Goal: Transaction & Acquisition: Download file/media

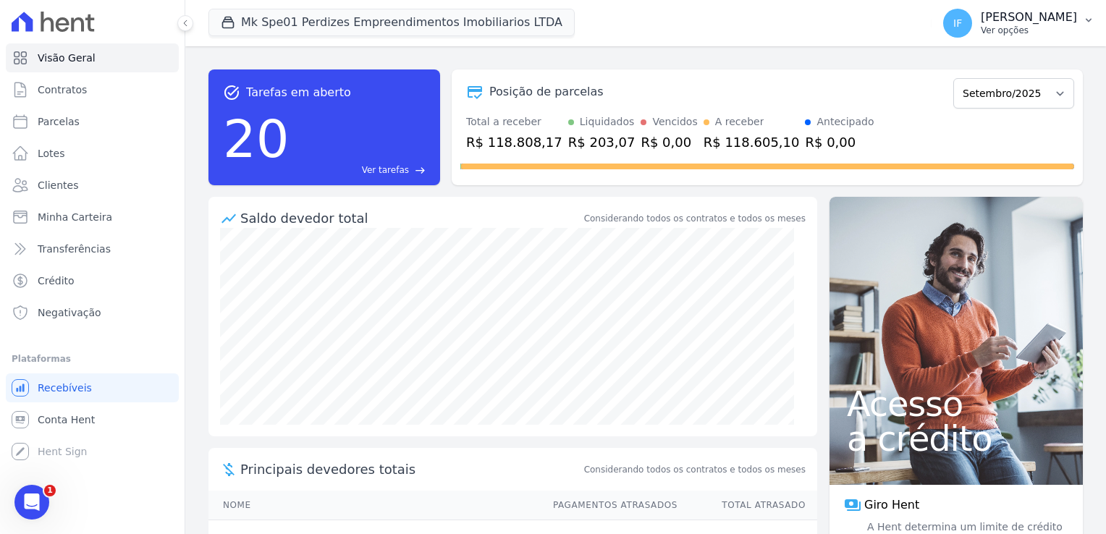
click at [990, 26] on p "Ver opções" at bounding box center [1029, 31] width 96 height 12
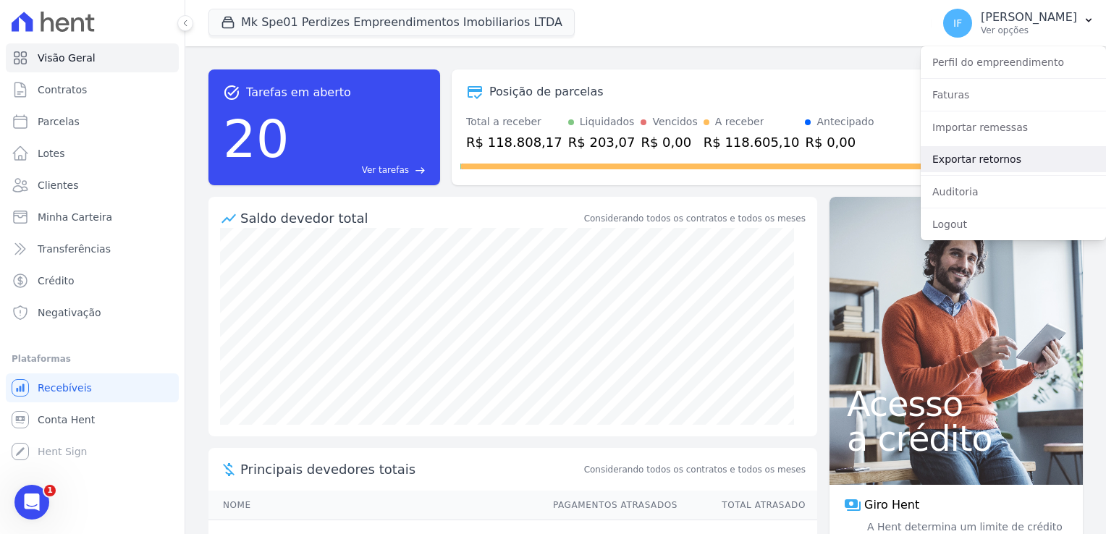
click at [992, 160] on link "Exportar retornos" at bounding box center [1013, 159] width 185 height 26
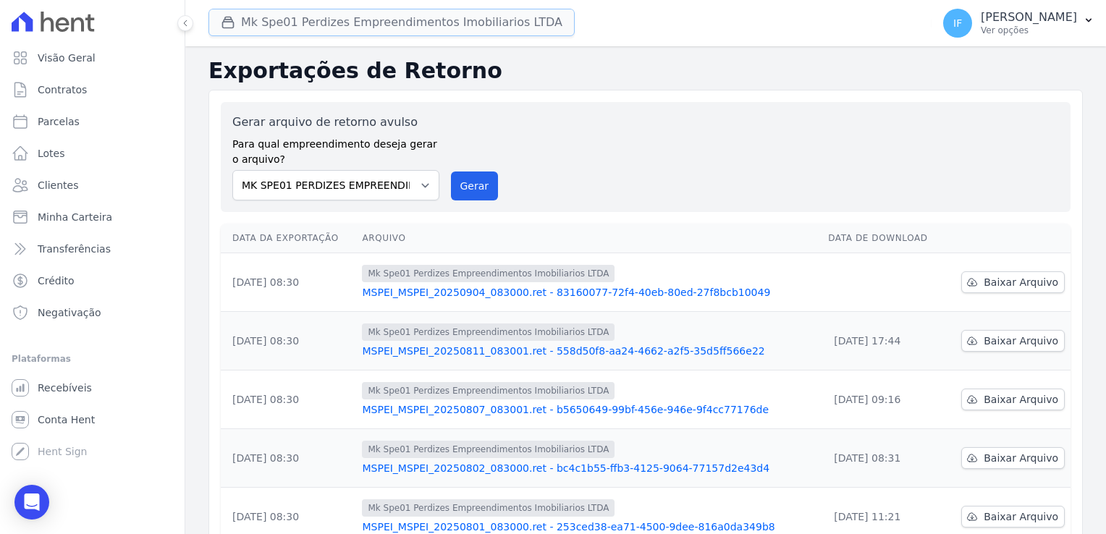
click at [296, 20] on button "Mk Spe01 Perdizes Empreendimentos Imobiliarios LTDA" at bounding box center [392, 23] width 366 height 28
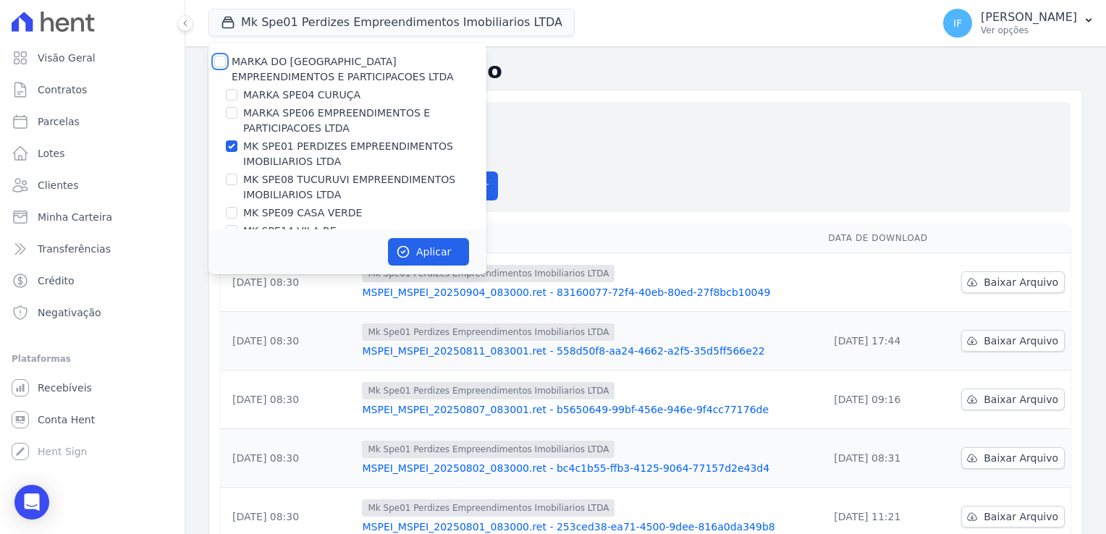
click at [219, 59] on input "MARKA DO [GEOGRAPHIC_DATA] EMPREENDIMENTOS E PARTICIPACOES LTDA" at bounding box center [220, 62] width 12 height 12
checkbox input "true"
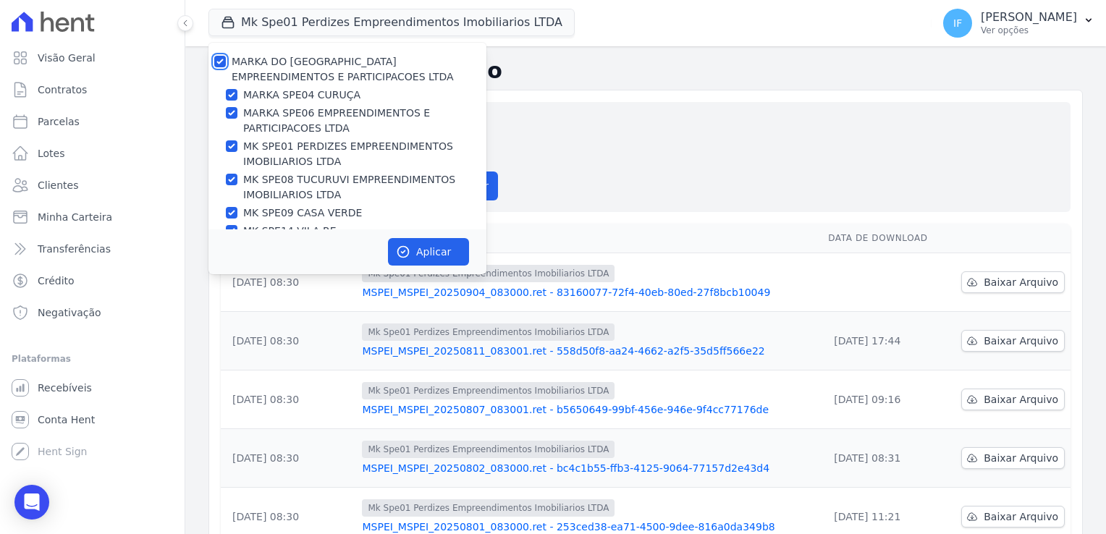
checkbox input "true"
drag, startPoint x: 416, startPoint y: 250, endPoint x: 410, endPoint y: 239, distance: 12.6
click at [411, 242] on button "Aplicar" at bounding box center [428, 252] width 81 height 28
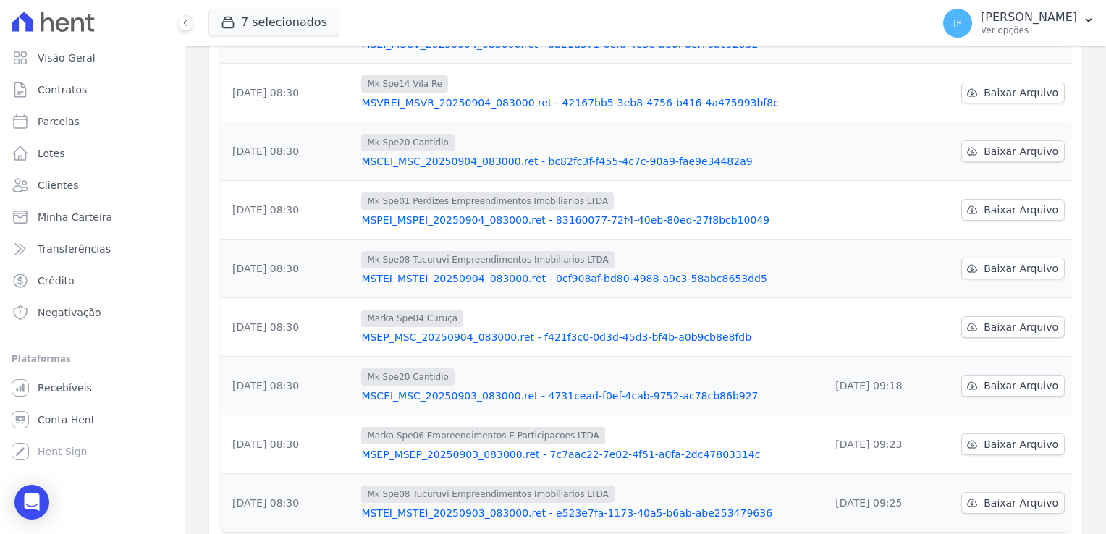
scroll to position [362, 0]
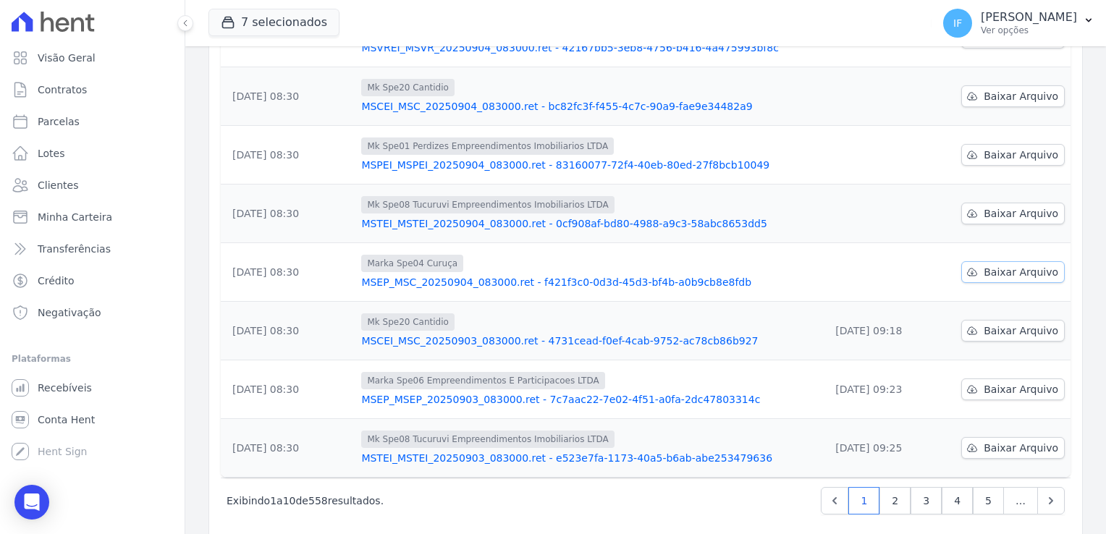
click at [1002, 272] on span "Baixar Arquivo" at bounding box center [1021, 272] width 75 height 14
click at [999, 211] on span "Baixar Arquivo" at bounding box center [1021, 213] width 75 height 14
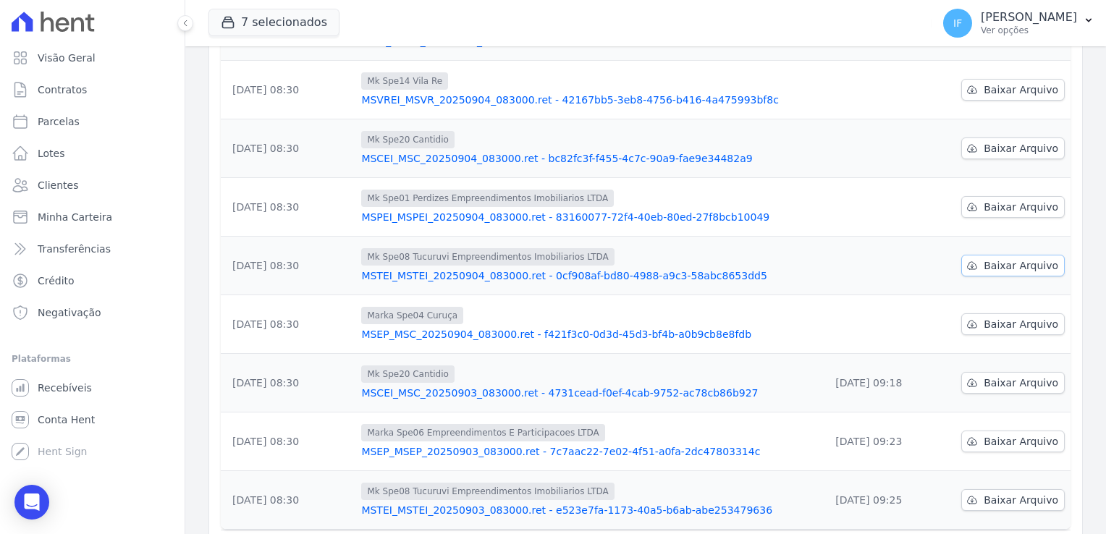
scroll to position [290, 0]
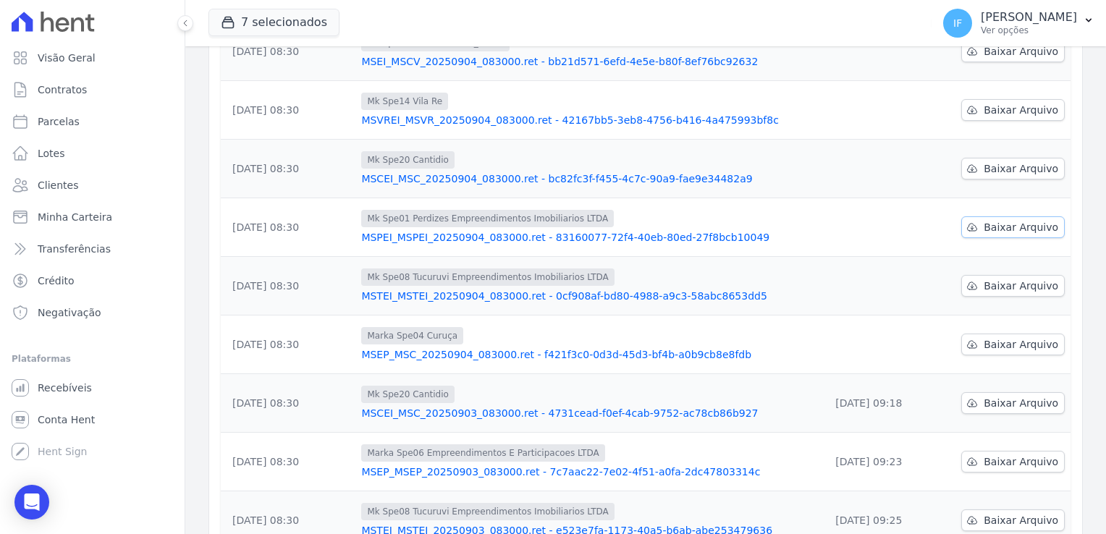
click at [990, 224] on span "Baixar Arquivo" at bounding box center [1021, 227] width 75 height 14
click at [1007, 165] on span "Baixar Arquivo" at bounding box center [1021, 168] width 75 height 14
click at [984, 111] on span "Baixar Arquivo" at bounding box center [1021, 110] width 75 height 14
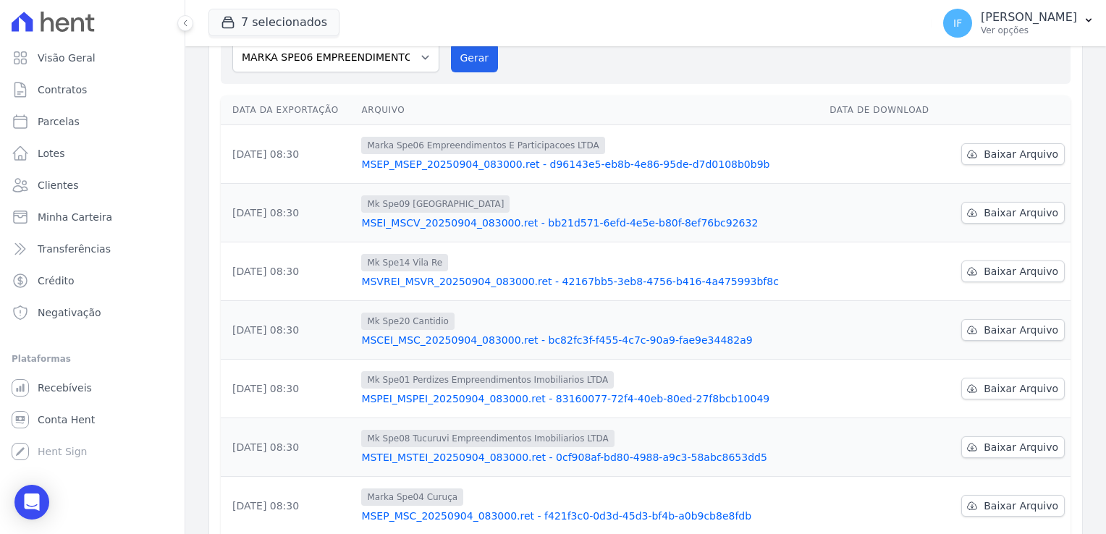
scroll to position [116, 0]
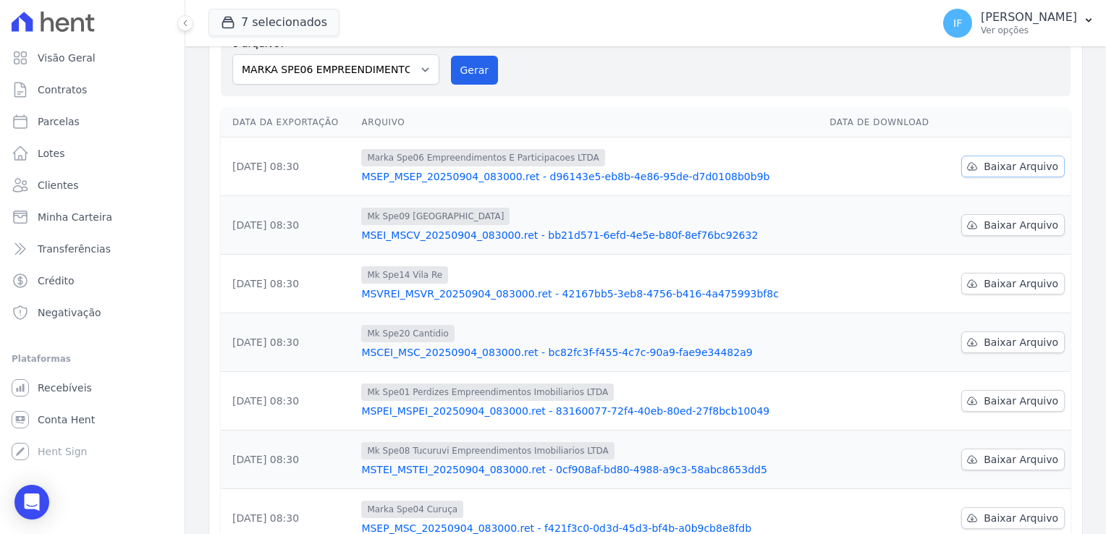
click at [967, 161] on icon at bounding box center [973, 167] width 12 height 12
